Goal: Task Accomplishment & Management: Manage account settings

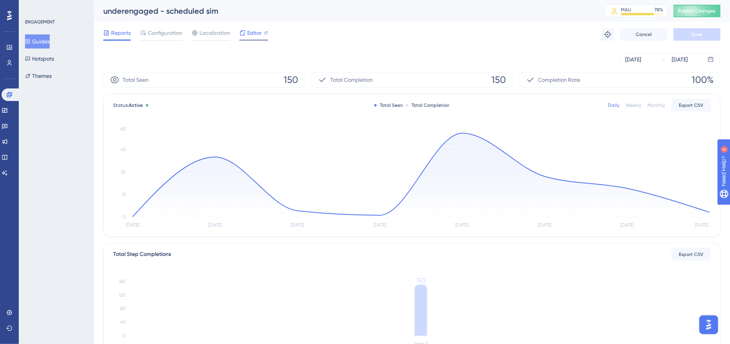
click at [250, 34] on span "Editor" at bounding box center [254, 32] width 14 height 9
click at [175, 34] on span "Configuration" at bounding box center [165, 32] width 34 height 9
click at [160, 34] on span "Configuration" at bounding box center [165, 32] width 34 height 9
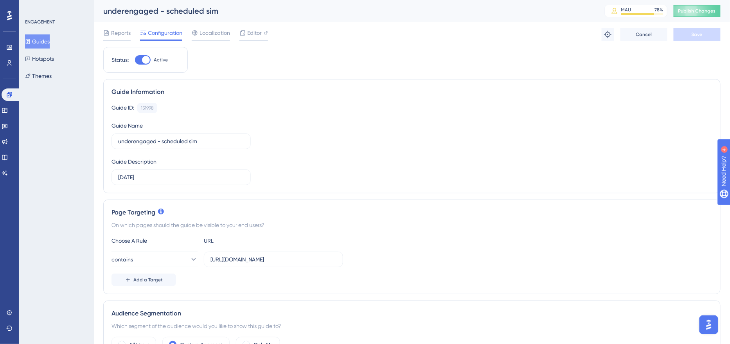
click at [146, 55] on div at bounding box center [143, 59] width 16 height 9
click at [135, 60] on input "Active" at bounding box center [135, 60] width 0 height 0
checkbox input "false"
click at [707, 38] on button "Save" at bounding box center [697, 34] width 47 height 13
click at [697, 13] on span "Publish Changes" at bounding box center [698, 11] width 38 height 6
